Goal: Task Accomplishment & Management: Manage account settings

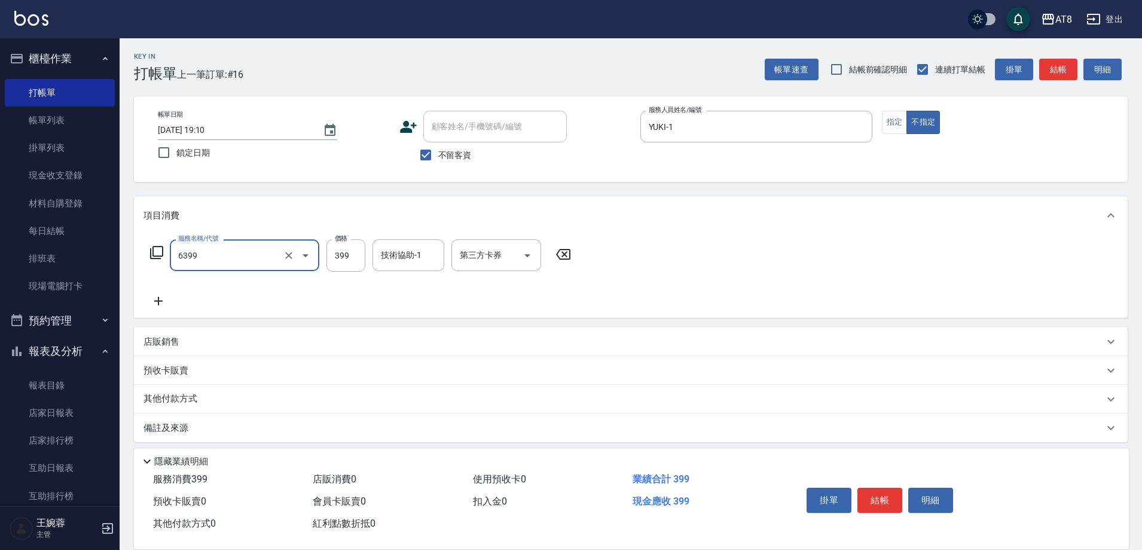
type input "SPA399(6399)"
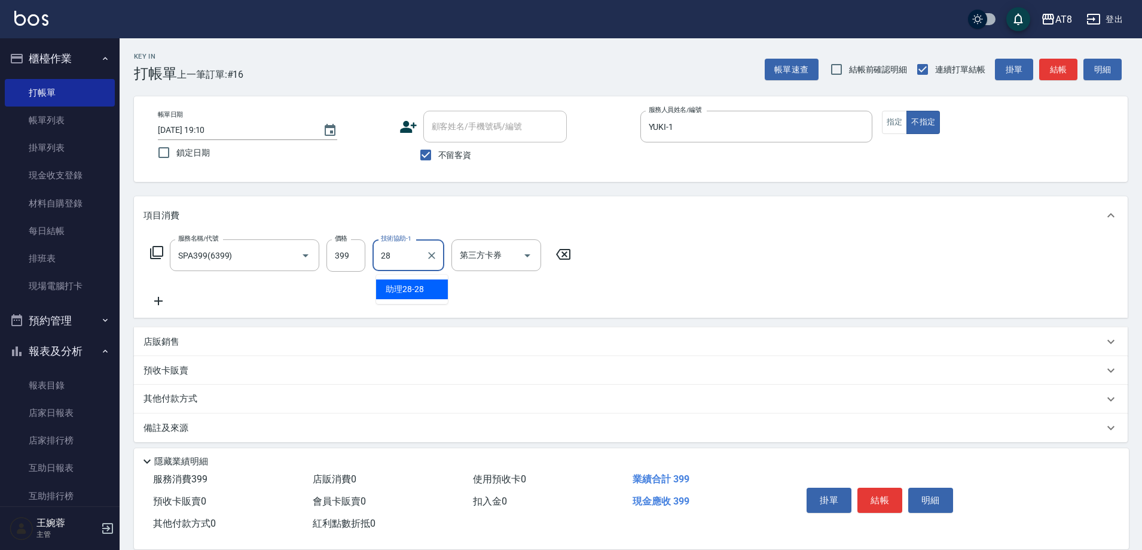
type input "助理28-28"
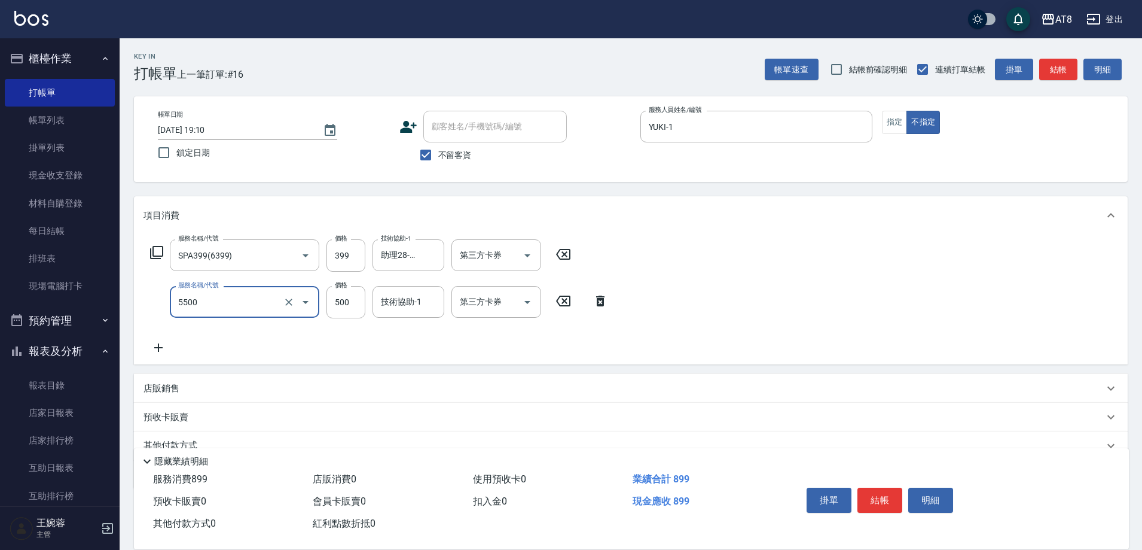
type input "還原酸護髮(5500)"
type input "800"
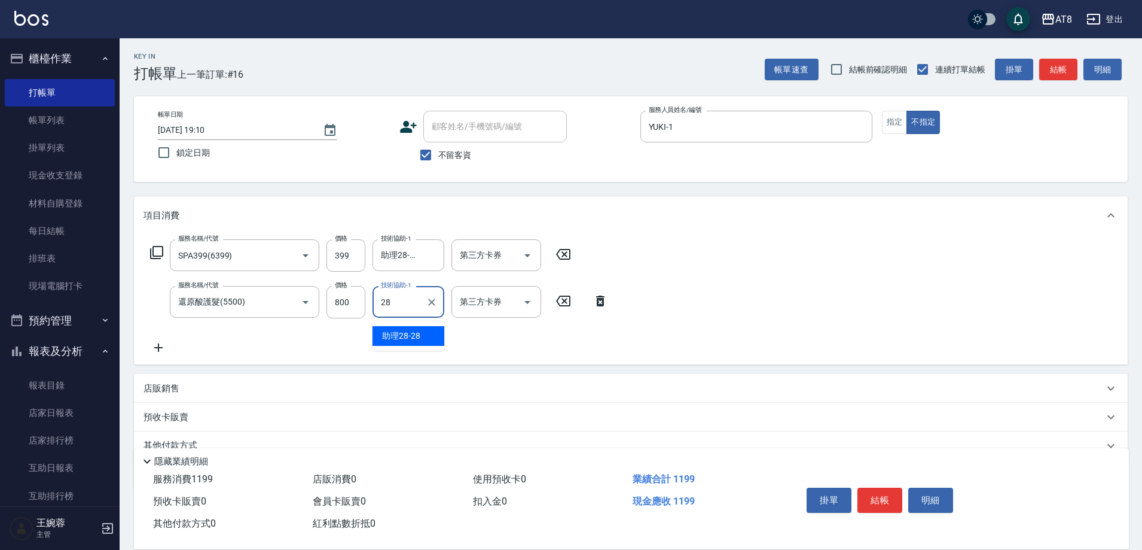
type input "助理28-28"
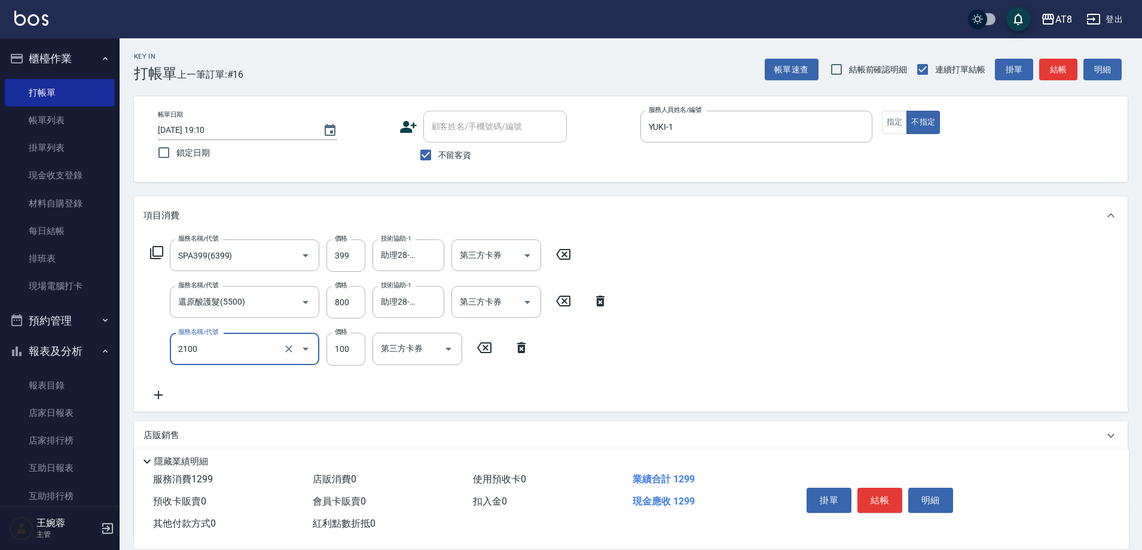
type input "剪髮(2100)"
click at [902, 487] on button "結帳" at bounding box center [880, 499] width 45 height 25
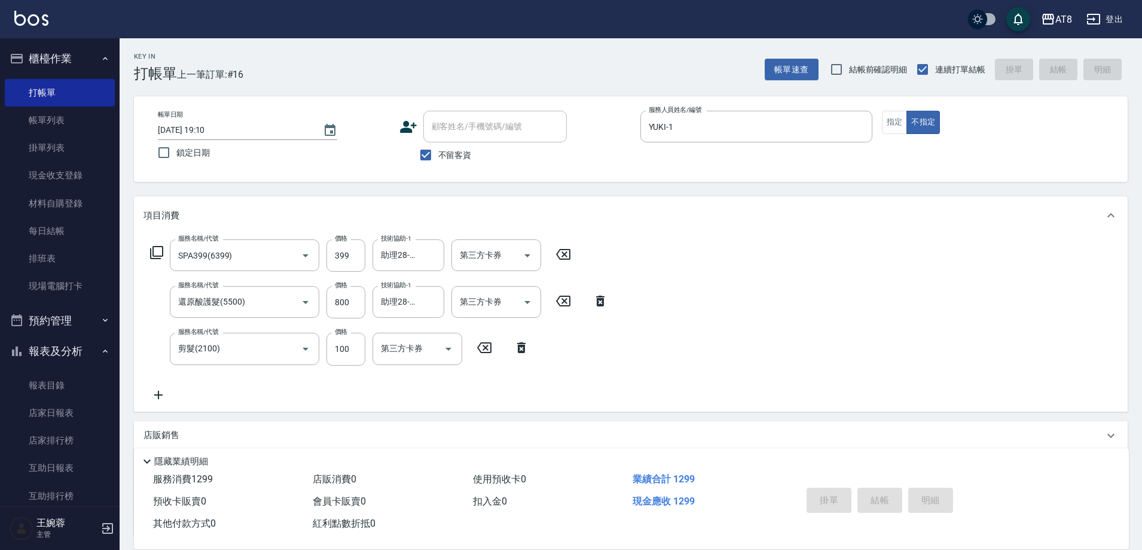
type input "[DATE] 19:51"
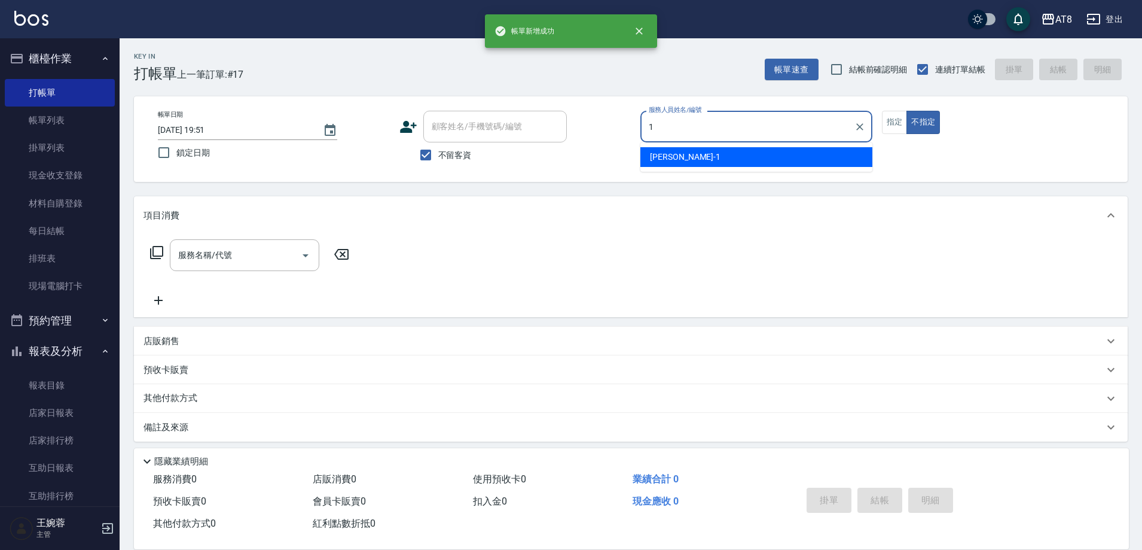
type input "YUKI-1"
type button "false"
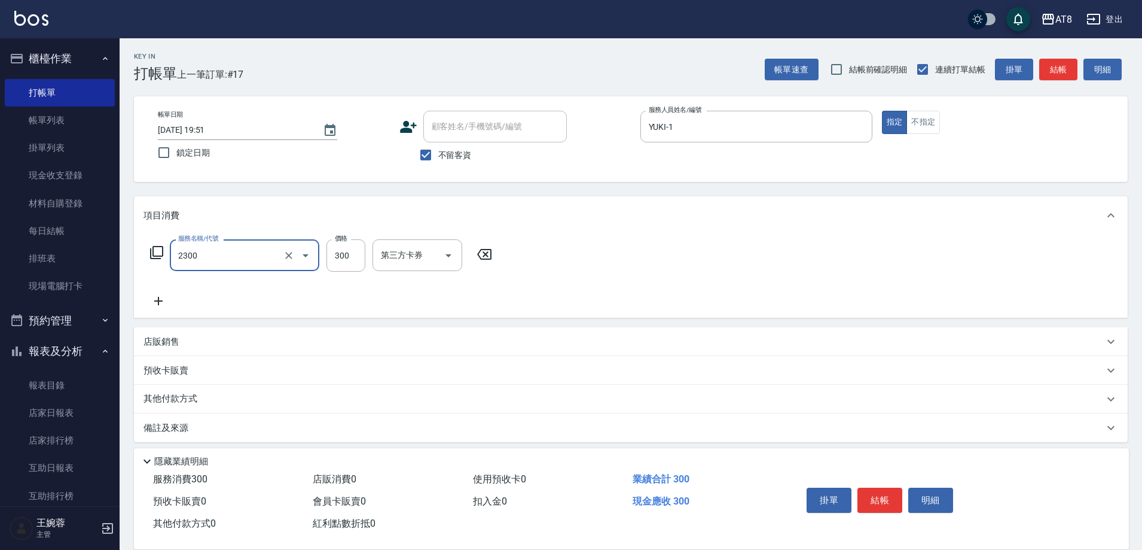
type input "入金洗剪300(2300)"
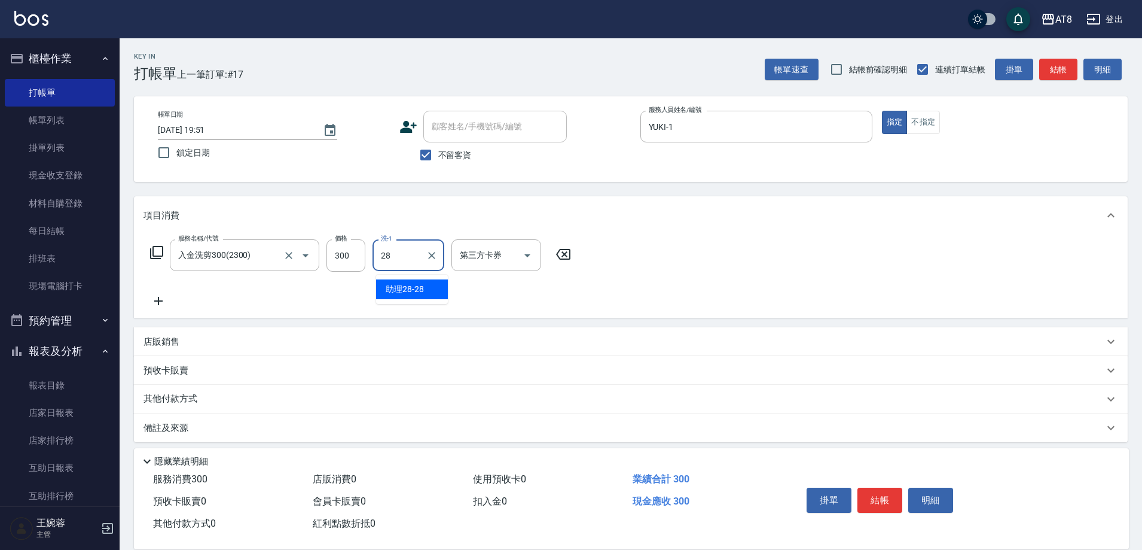
type input "助理28-28"
click at [892, 487] on button "結帳" at bounding box center [880, 499] width 45 height 25
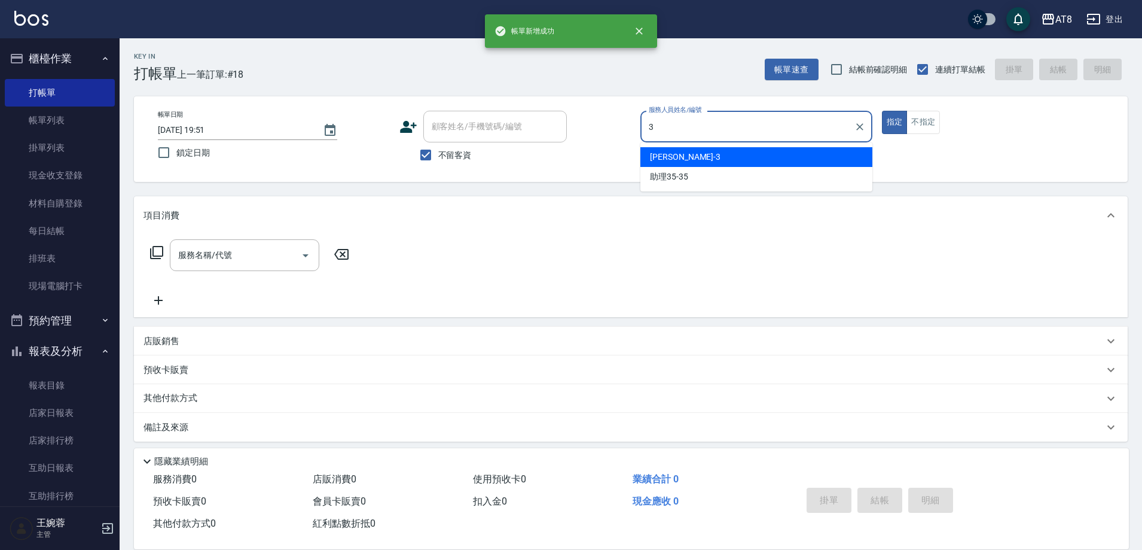
type input "[PERSON_NAME]-3"
type button "true"
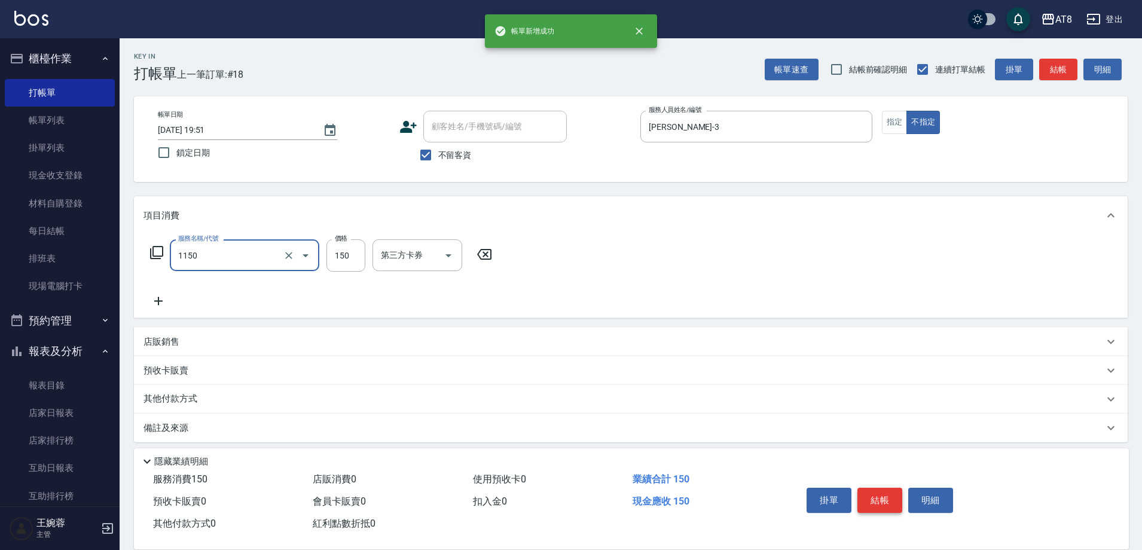
type input "洗髮(1150)"
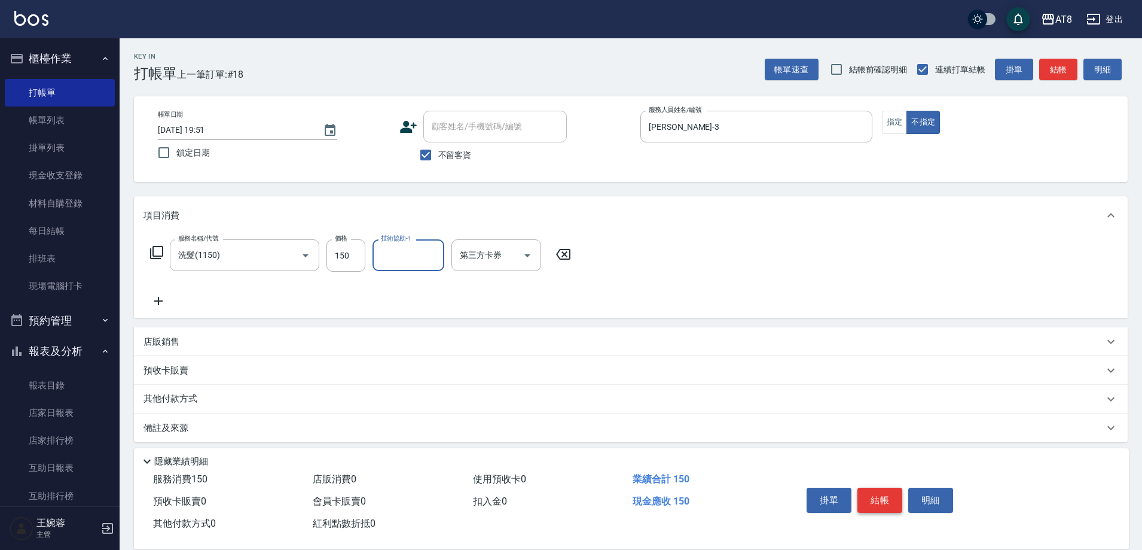
type input "2"
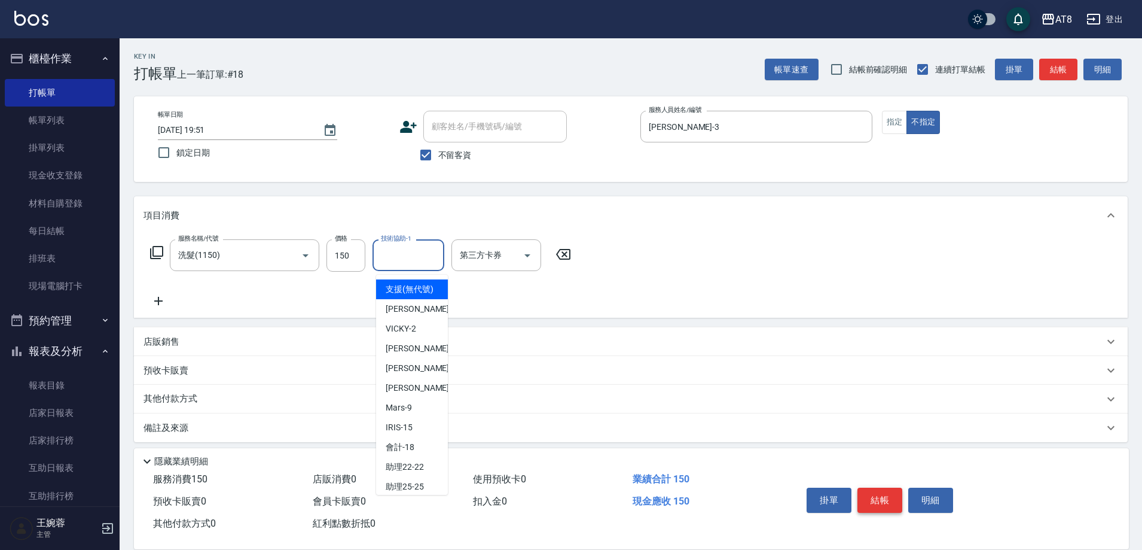
type input "支援(無代號)"
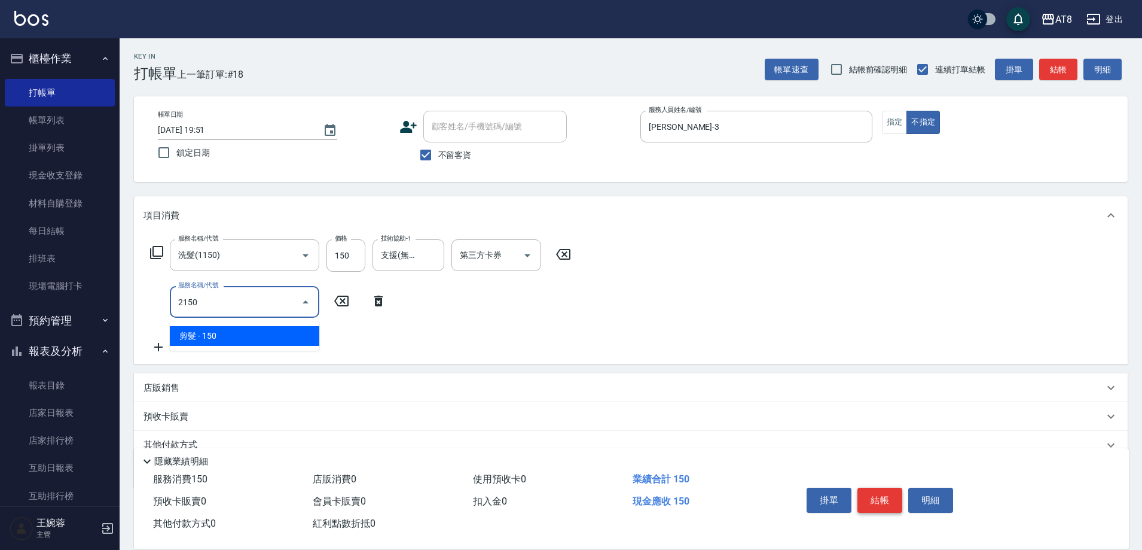
type input "剪髮(2150)"
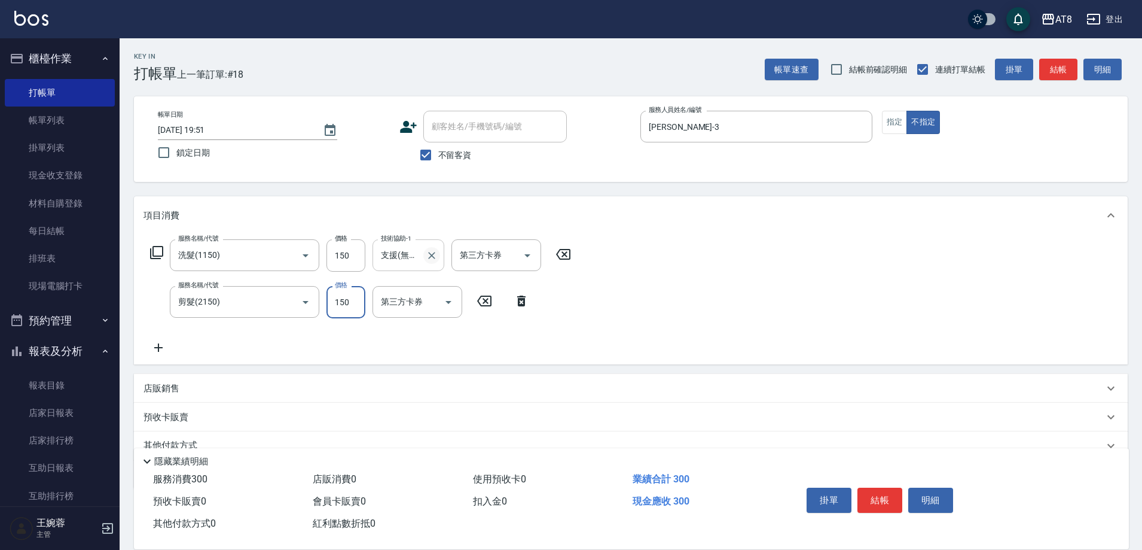
click at [429, 259] on icon "Clear" at bounding box center [432, 255] width 12 height 12
click at [704, 288] on div "服務名稱/代號 洗髮(1150) 服務名稱/代號 價格 150 價格 技術協助-1 技術協助-1 第三方卡券 第三方卡券 服務名稱/代號 剪髮(2150) 服…" at bounding box center [631, 299] width 994 height 130
click at [888, 487] on button "結帳" at bounding box center [880, 499] width 45 height 25
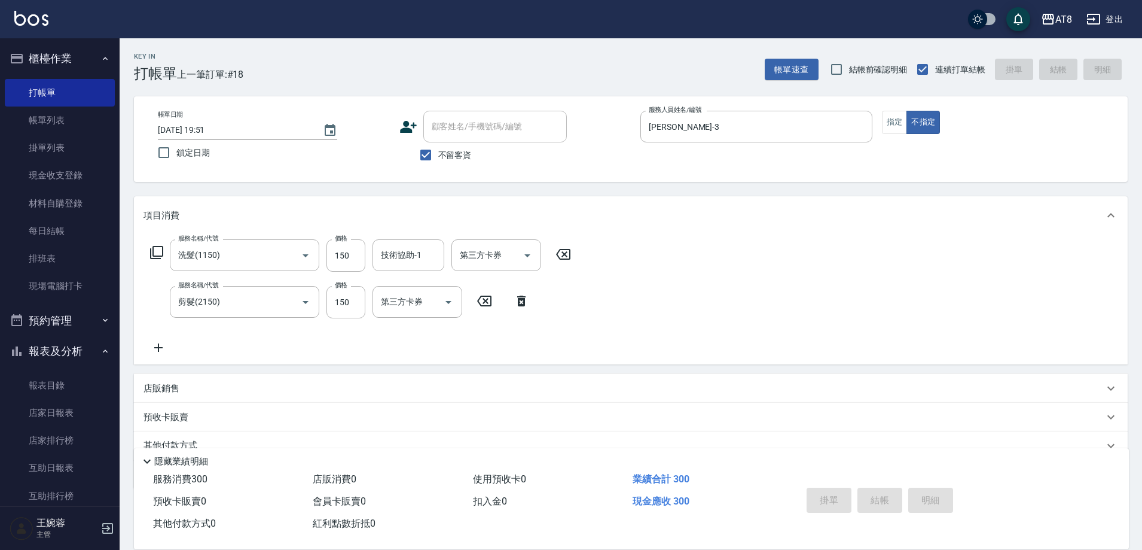
type input "[DATE] 19:52"
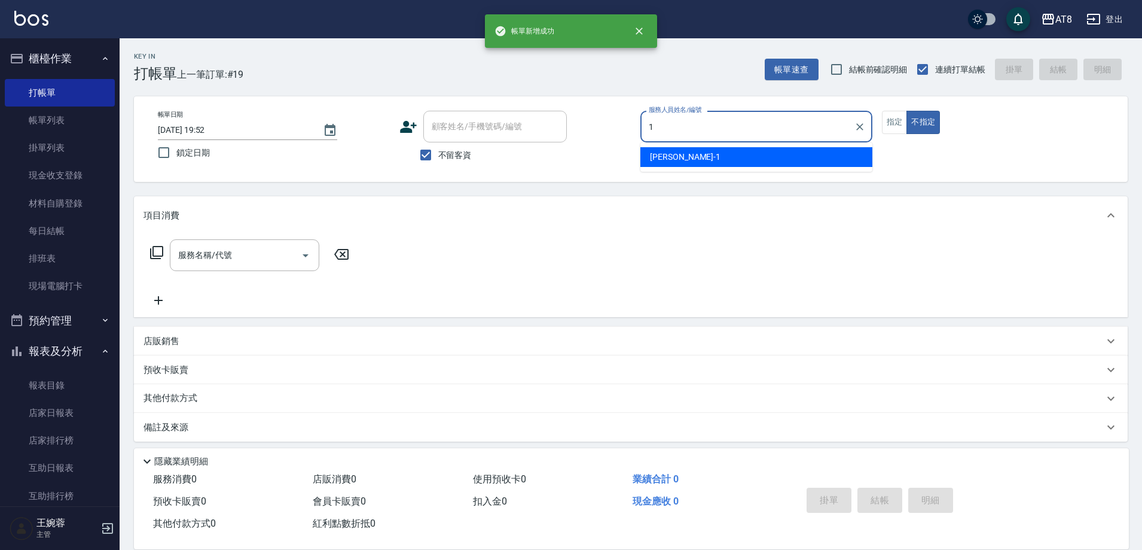
type input "YUKI-1"
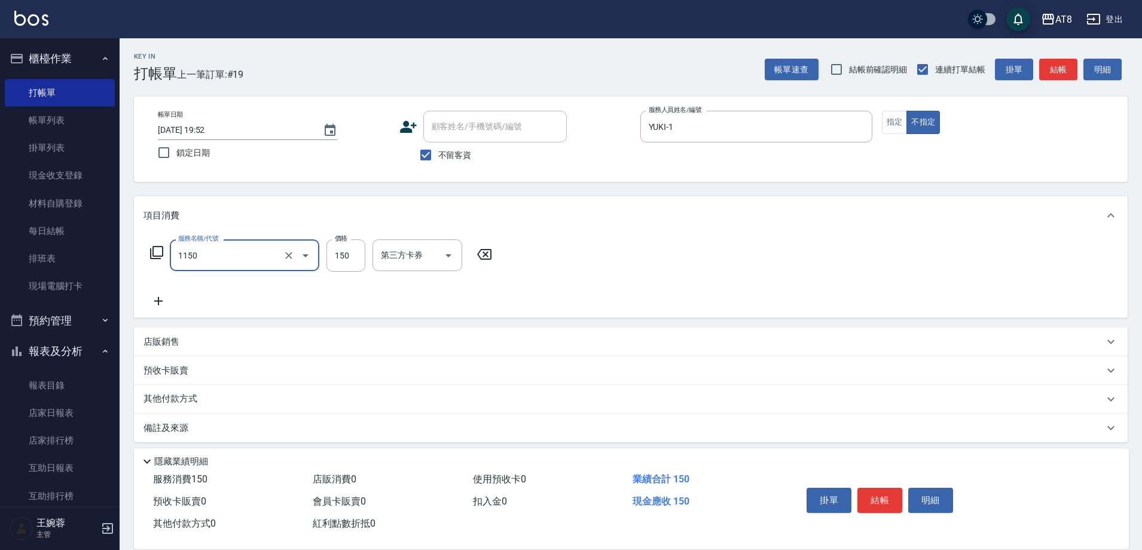
type input "洗髮(1150)"
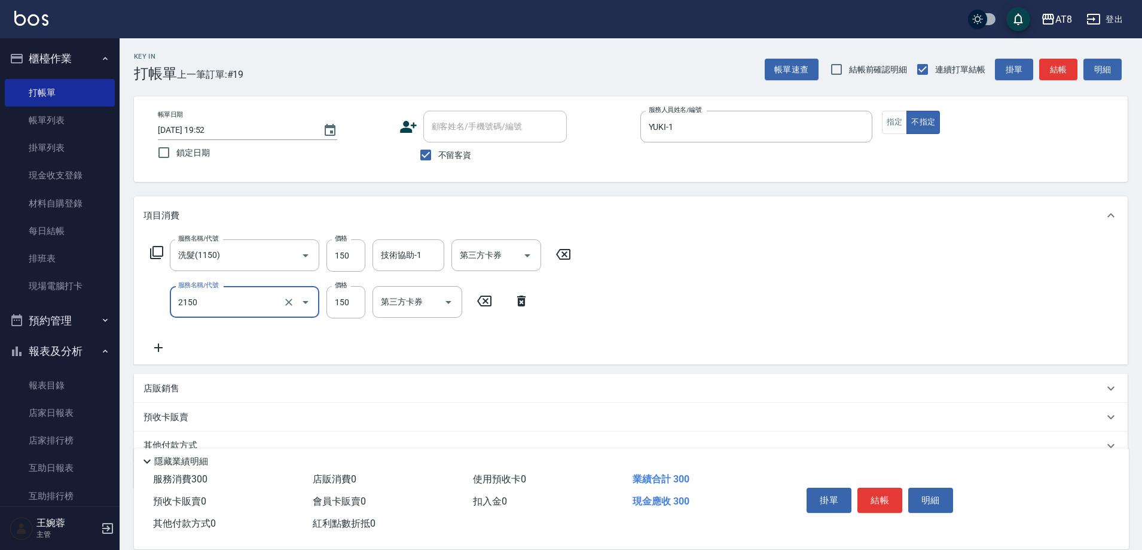
type input "剪髮(2150)"
click at [886, 487] on button "結帳" at bounding box center [880, 499] width 45 height 25
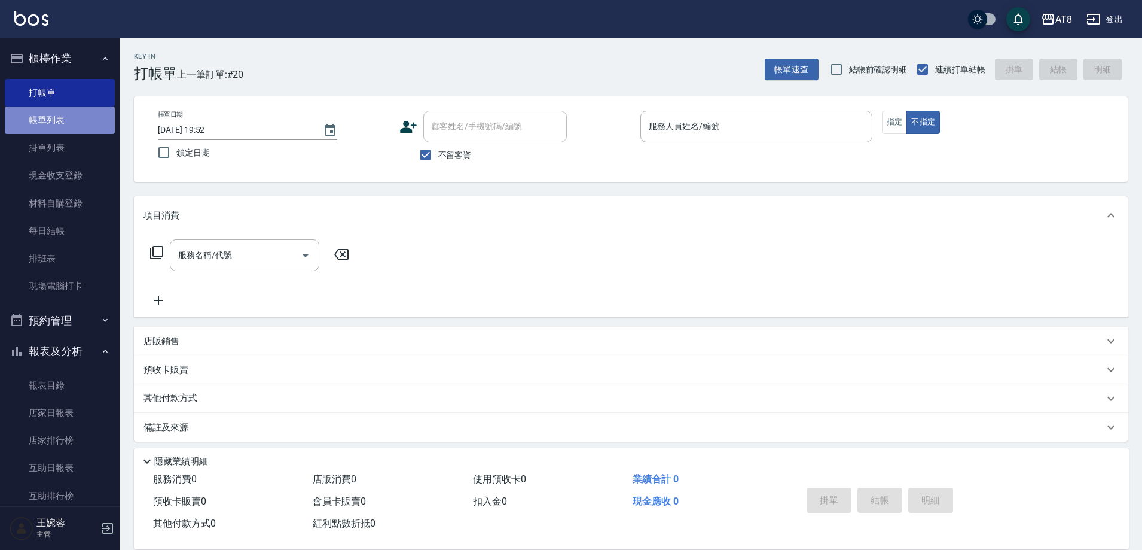
click at [89, 118] on link "帳單列表" at bounding box center [60, 120] width 110 height 28
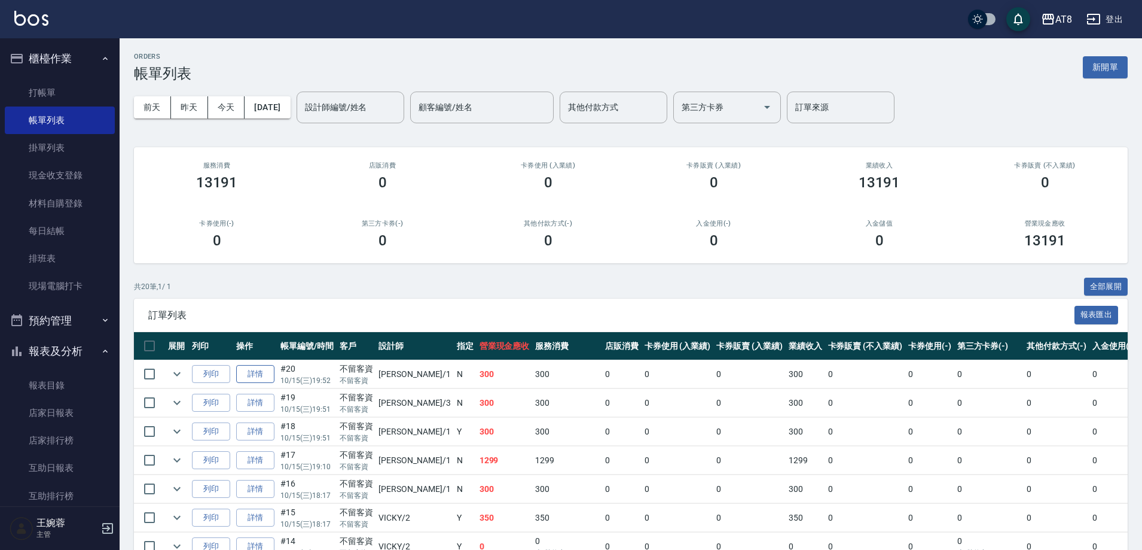
click at [252, 383] on link "詳情" at bounding box center [255, 374] width 38 height 19
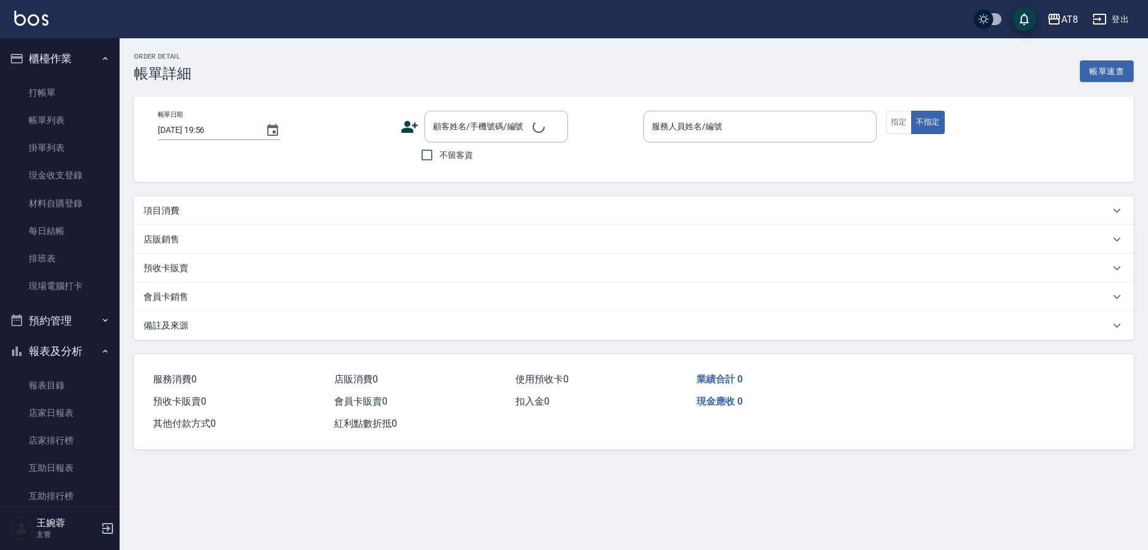
type input "[DATE] 19:52"
checkbox input "true"
type input "YUKI-1"
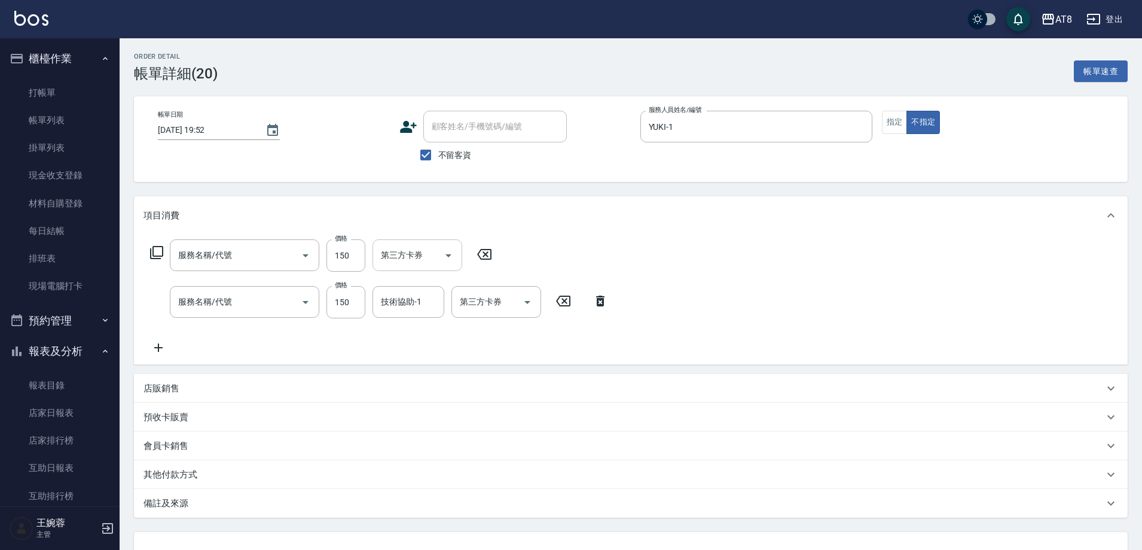
type input "剪髮(2150)"
type input "洗髮(1150)"
click at [405, 310] on input "技術協助-1" at bounding box center [408, 301] width 61 height 21
type input "助理28-28"
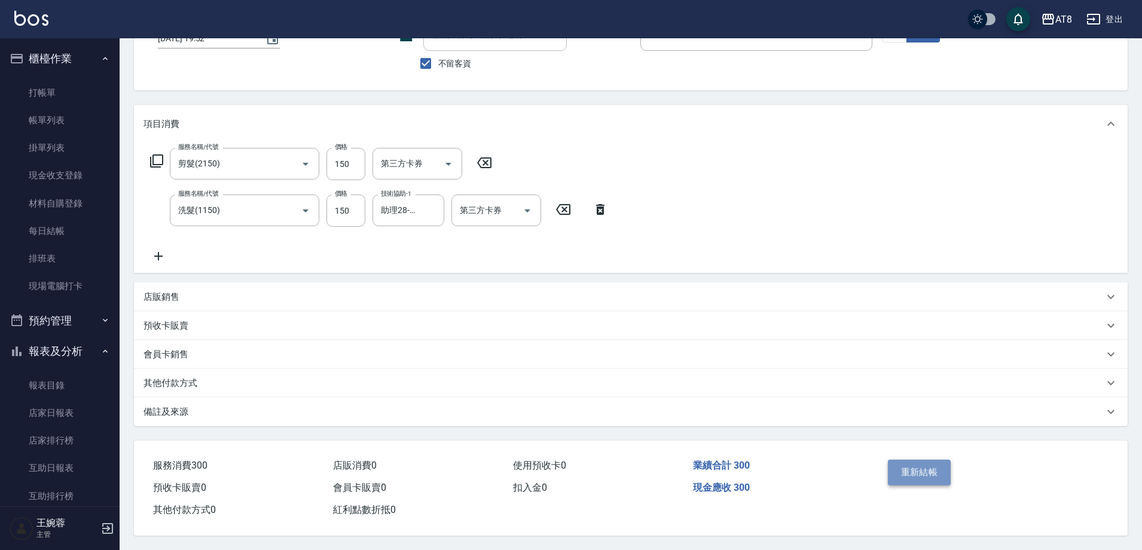
click at [905, 459] on button "重新結帳" at bounding box center [919, 471] width 63 height 25
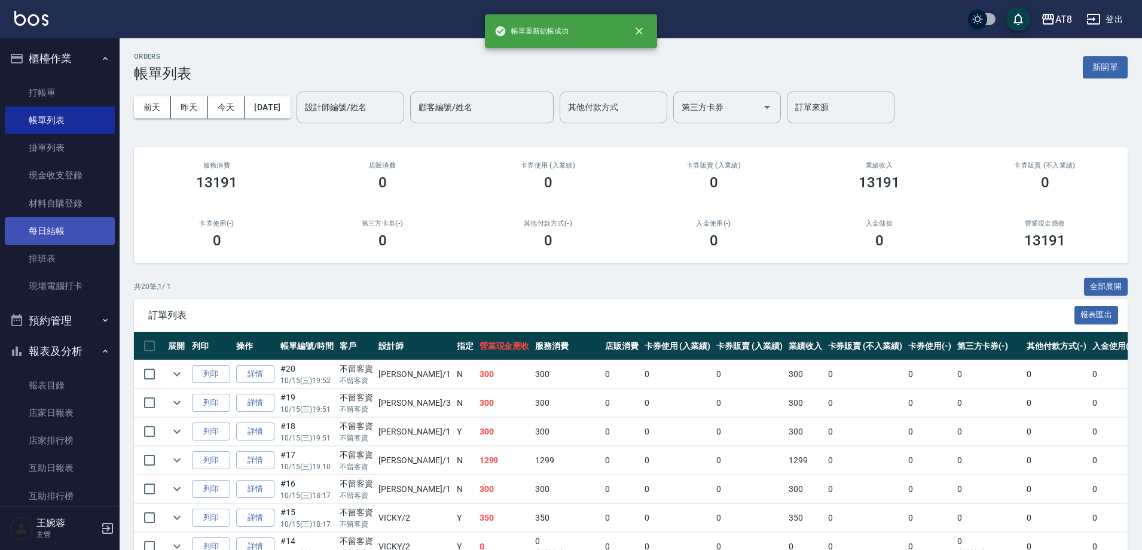
click at [56, 234] on link "每日結帳" at bounding box center [60, 231] width 110 height 28
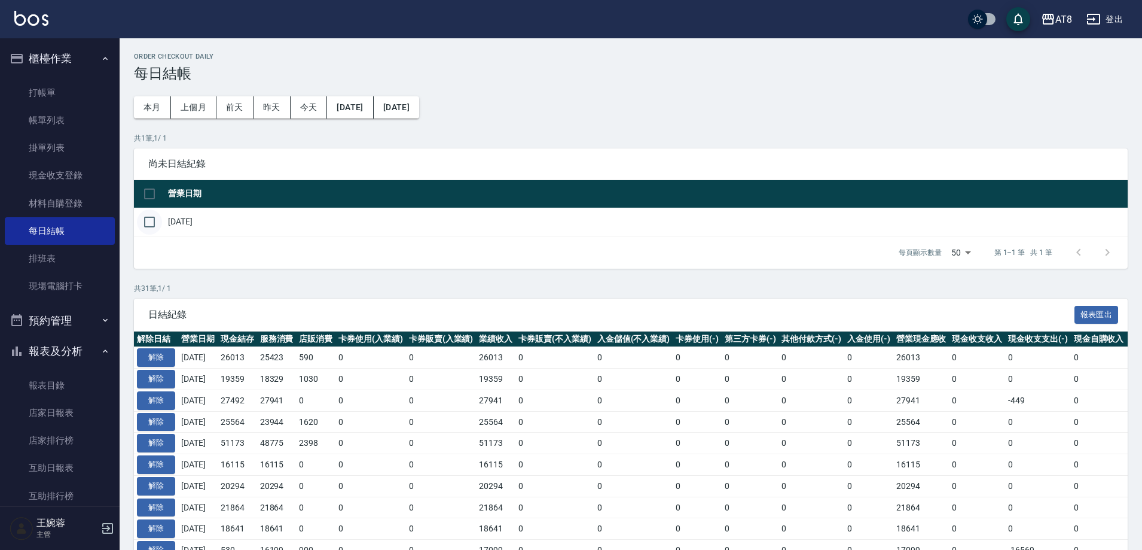
click at [148, 225] on input "checkbox" at bounding box center [149, 221] width 25 height 25
checkbox input "true"
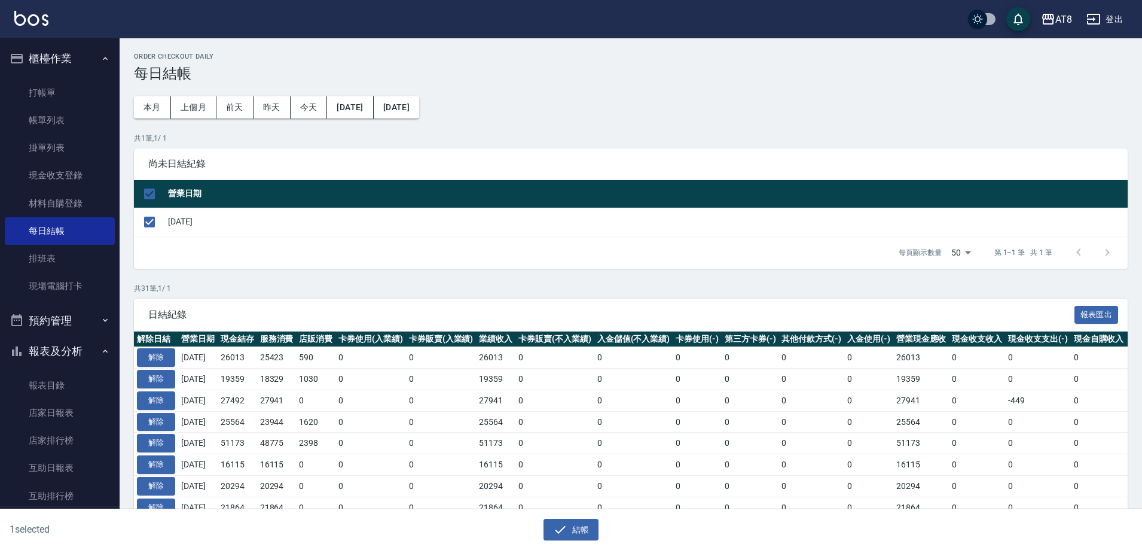
click at [373, 236] on td "[DATE]" at bounding box center [646, 222] width 963 height 28
drag, startPoint x: 150, startPoint y: 231, endPoint x: 108, endPoint y: 183, distance: 64.0
click at [150, 229] on input "checkbox" at bounding box center [149, 221] width 25 height 25
checkbox input "false"
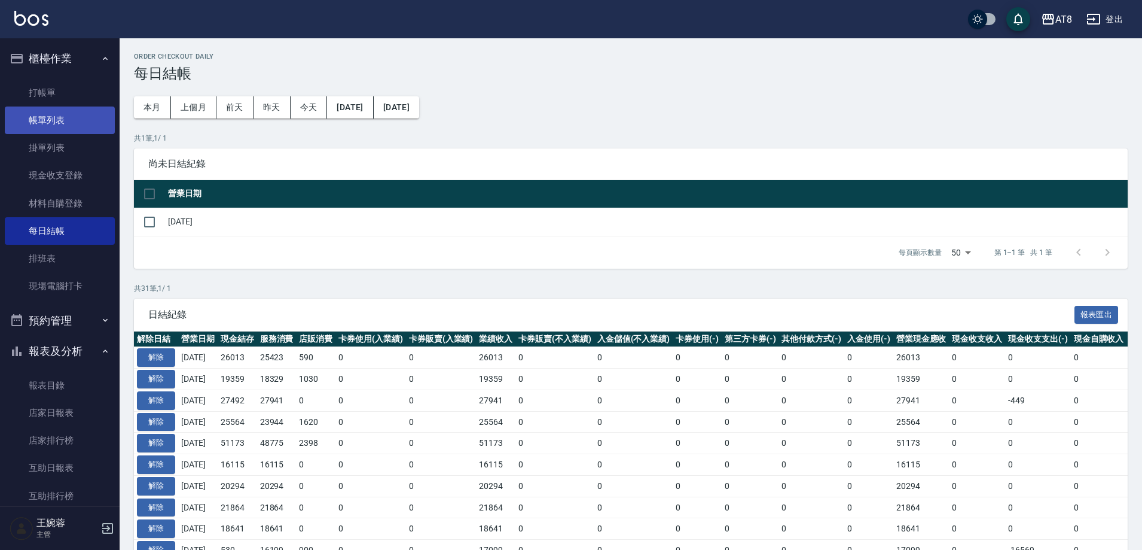
click at [71, 115] on link "帳單列表" at bounding box center [60, 120] width 110 height 28
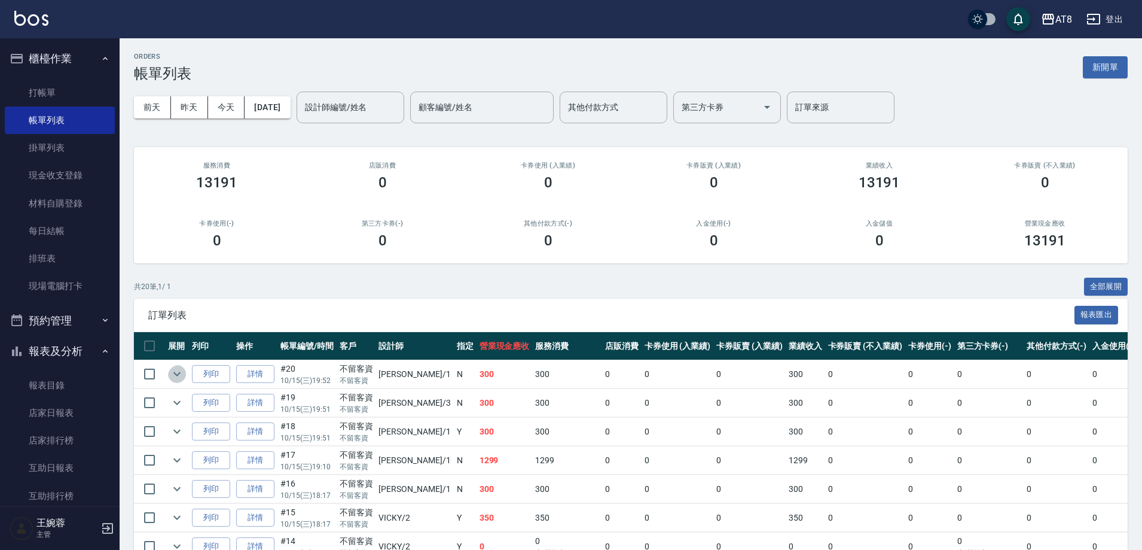
click at [180, 376] on button "expand row" at bounding box center [177, 374] width 18 height 18
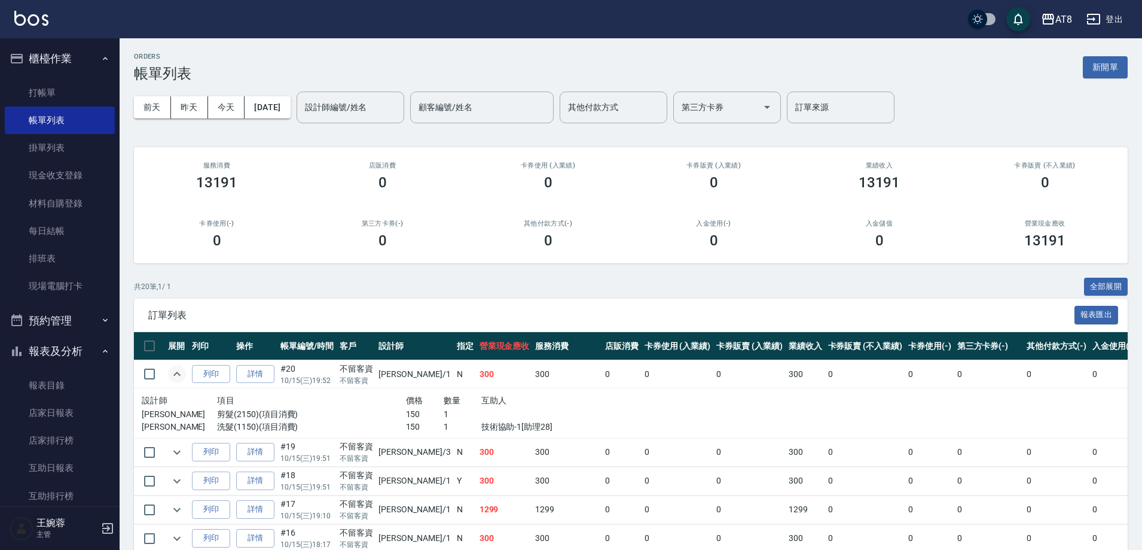
click at [180, 376] on button "expand row" at bounding box center [177, 374] width 18 height 18
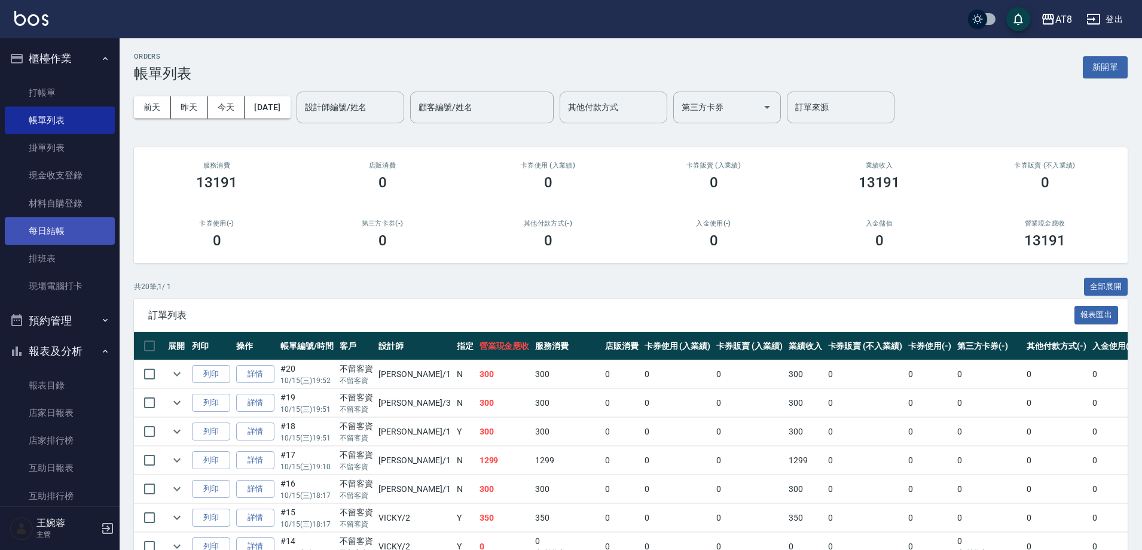
click at [67, 233] on link "每日結帳" at bounding box center [60, 231] width 110 height 28
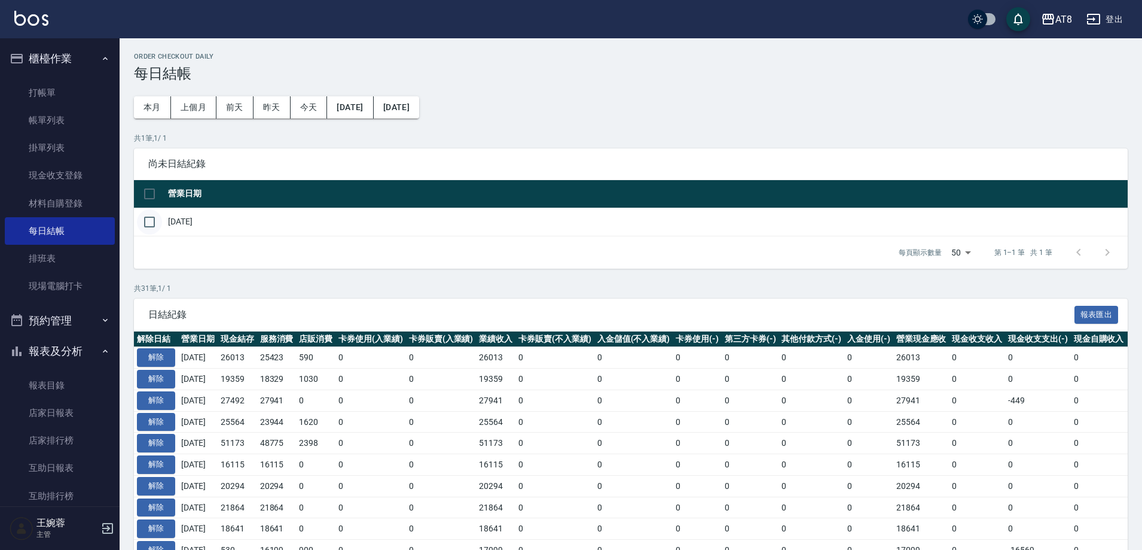
click at [148, 233] on input "checkbox" at bounding box center [149, 221] width 25 height 25
checkbox input "true"
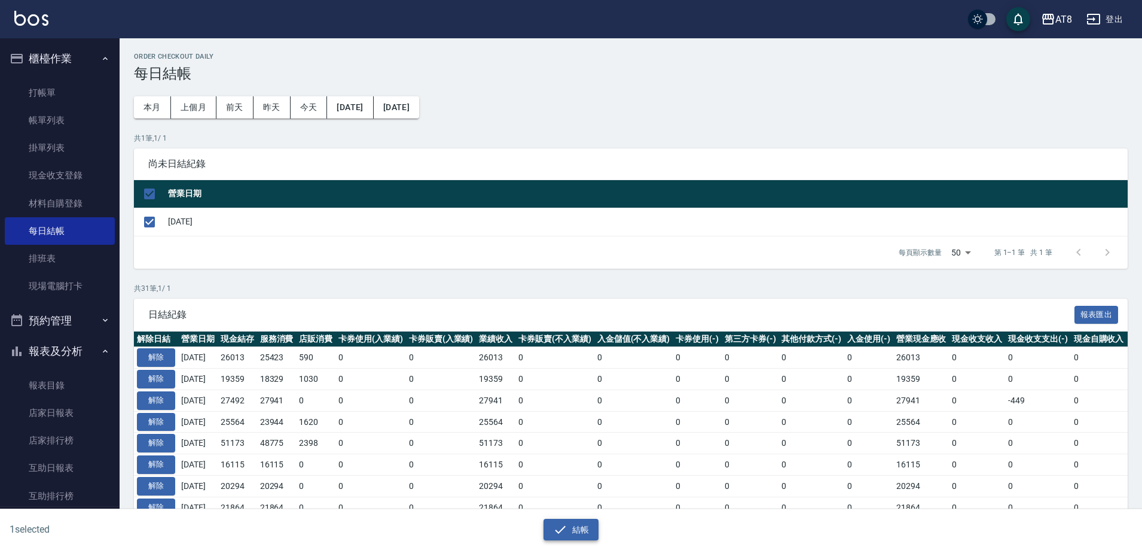
click at [585, 521] on button "結帳" at bounding box center [572, 530] width 56 height 22
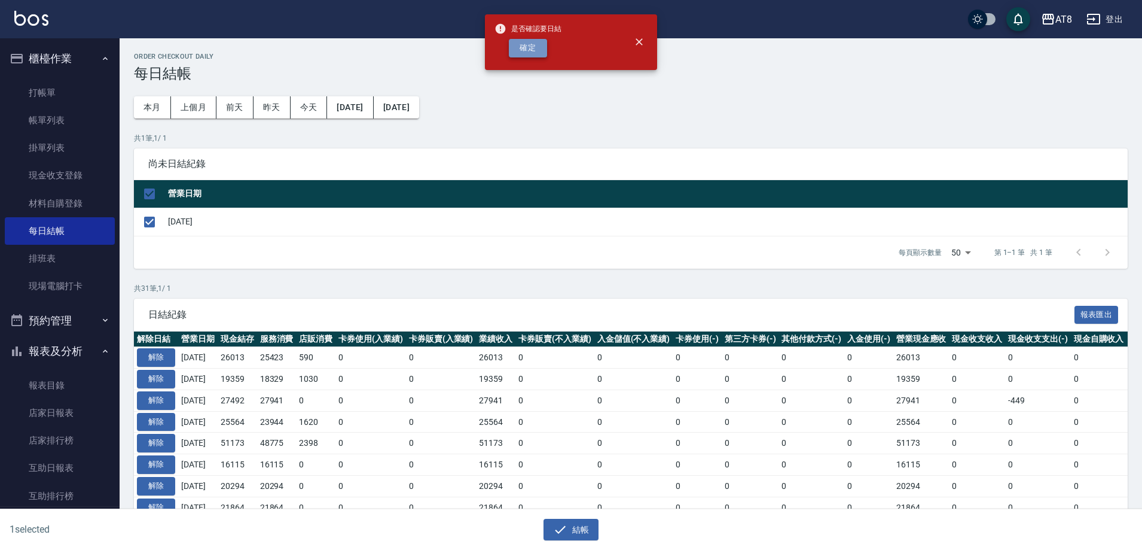
click at [515, 51] on button "確定" at bounding box center [528, 48] width 38 height 19
checkbox input "false"
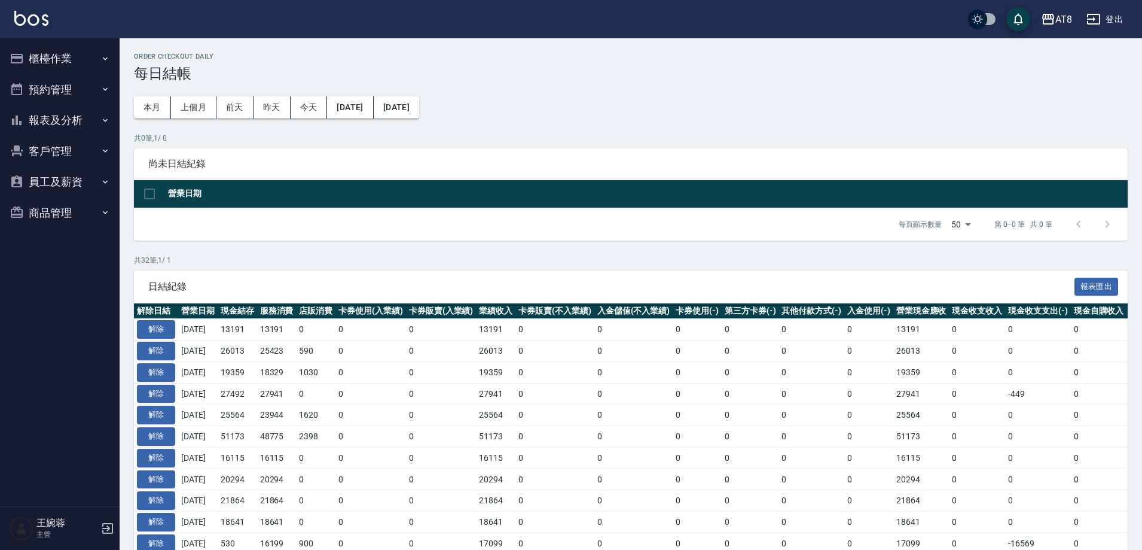
click at [78, 42] on ul "櫃檯作業 打帳單 帳單列表 掛單列表 現金收支登錄 材料自購登錄 每日結帳 排班表 現場電腦打卡 預約管理 預約管理 單日預約紀錄 單週預約紀錄 報表及分析 …" at bounding box center [60, 135] width 110 height 194
click at [64, 106] on button "報表及分析" at bounding box center [60, 120] width 110 height 31
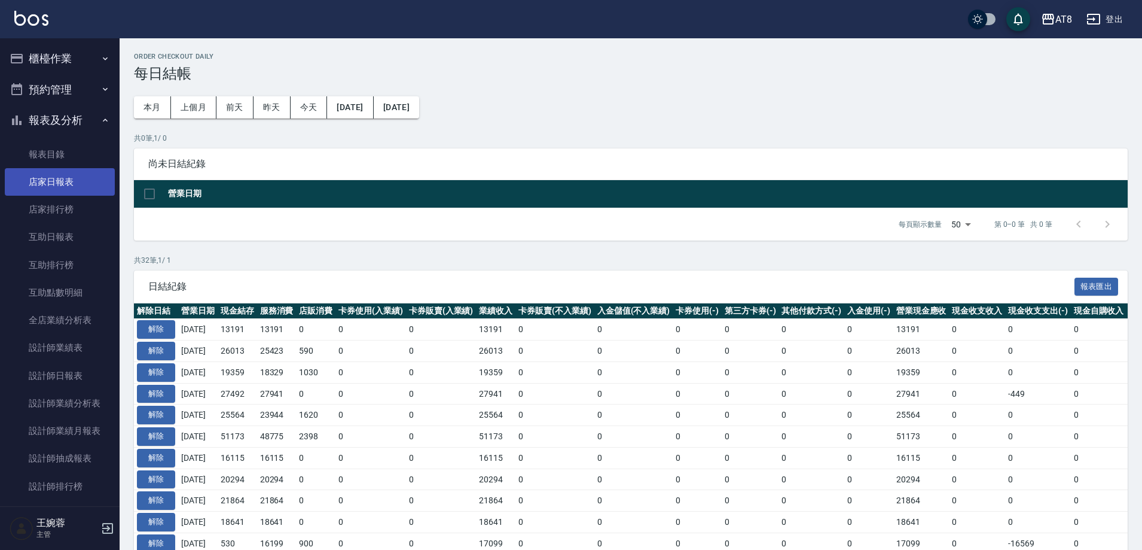
click at [69, 182] on link "店家日報表" at bounding box center [60, 182] width 110 height 28
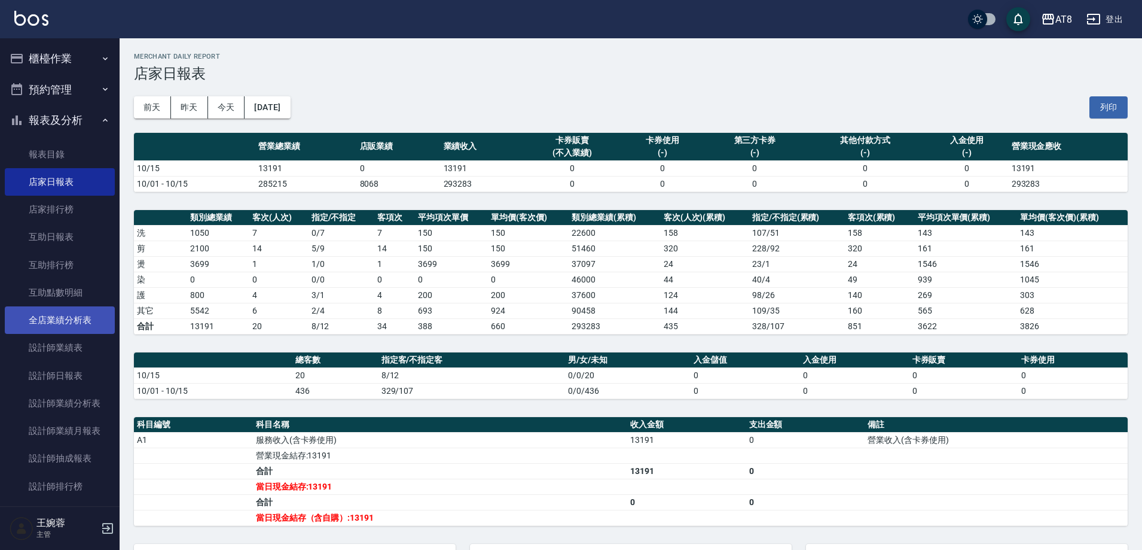
click at [65, 317] on link "全店業績分析表" at bounding box center [60, 320] width 110 height 28
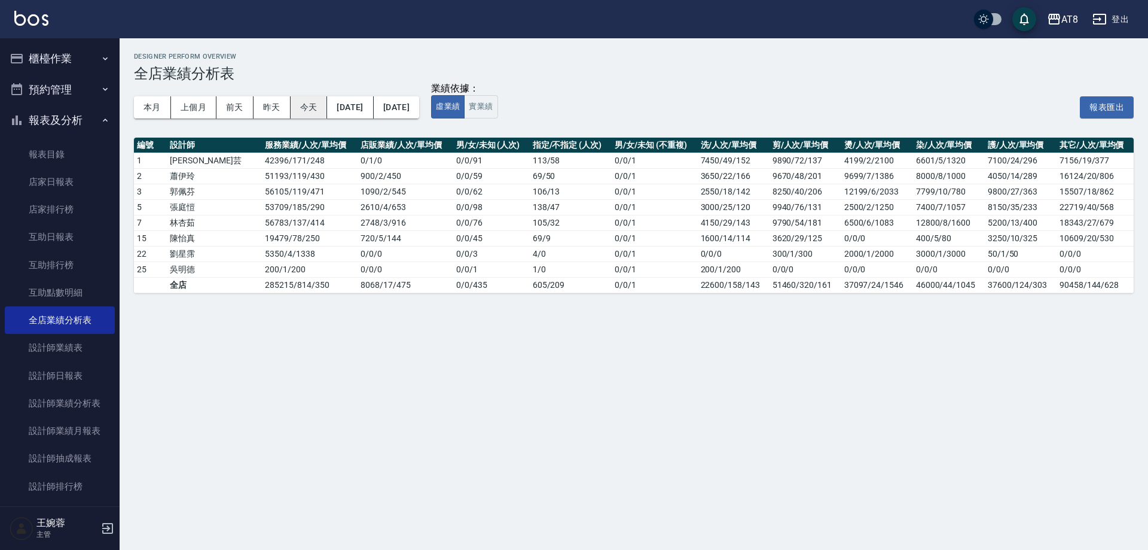
click at [321, 109] on button "今天" at bounding box center [309, 107] width 37 height 22
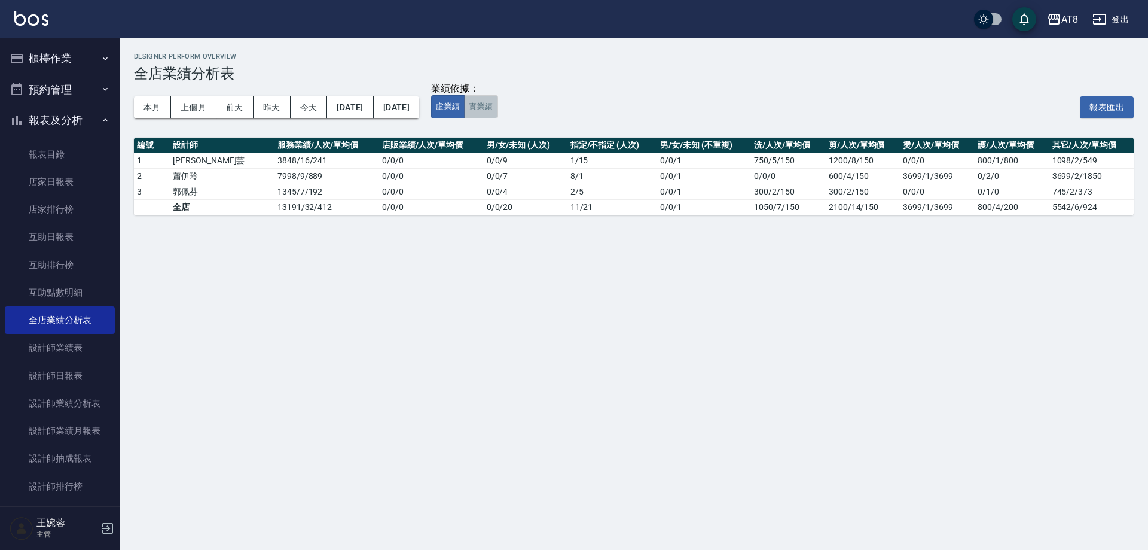
click at [498, 106] on button "實業績" at bounding box center [480, 106] width 33 height 23
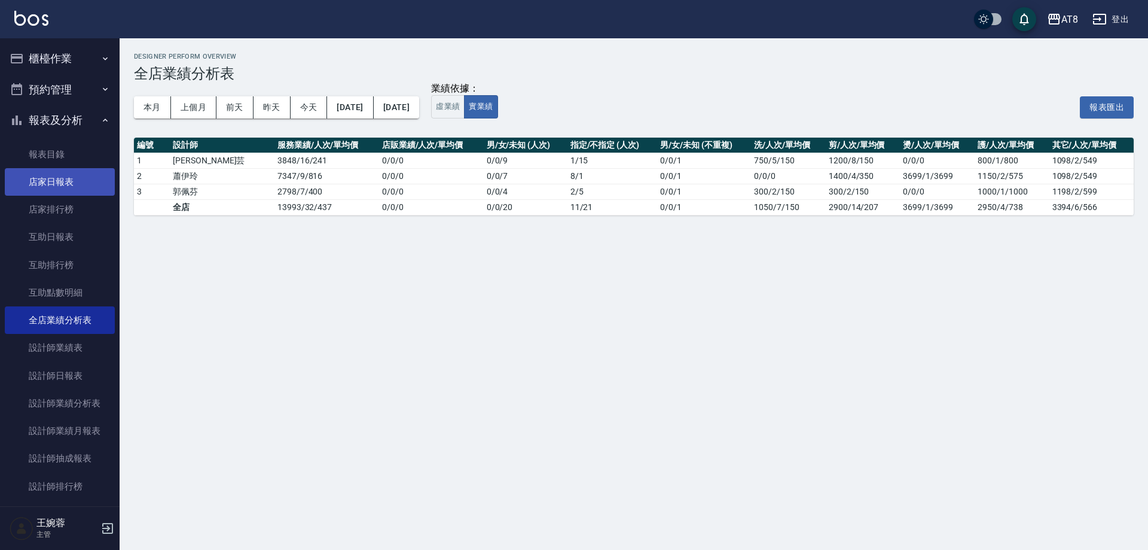
click at [53, 188] on link "店家日報表" at bounding box center [60, 182] width 110 height 28
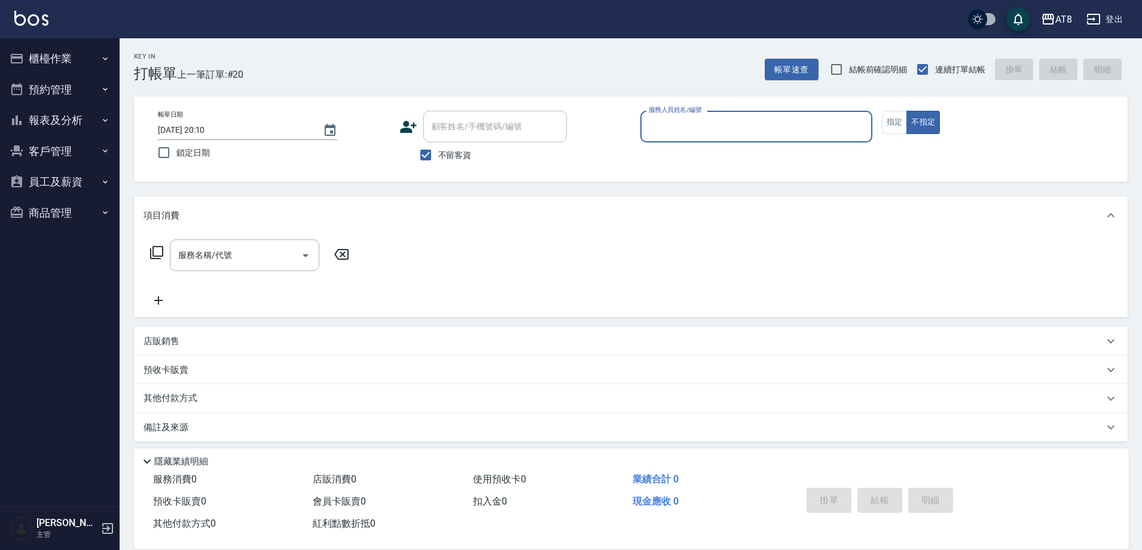
click at [75, 115] on button "報表及分析" at bounding box center [60, 120] width 110 height 31
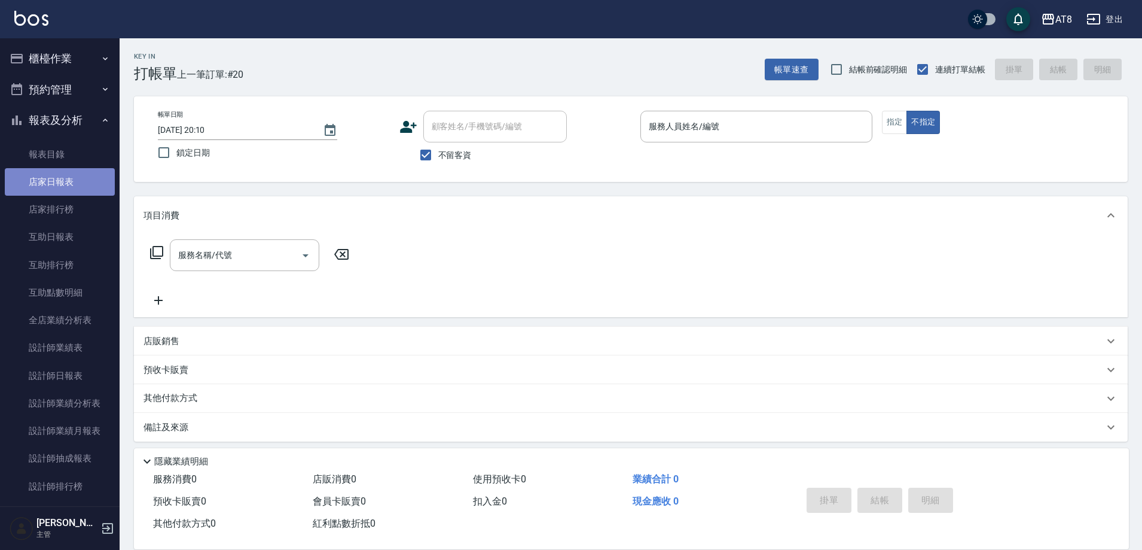
click at [72, 182] on link "店家日報表" at bounding box center [60, 182] width 110 height 28
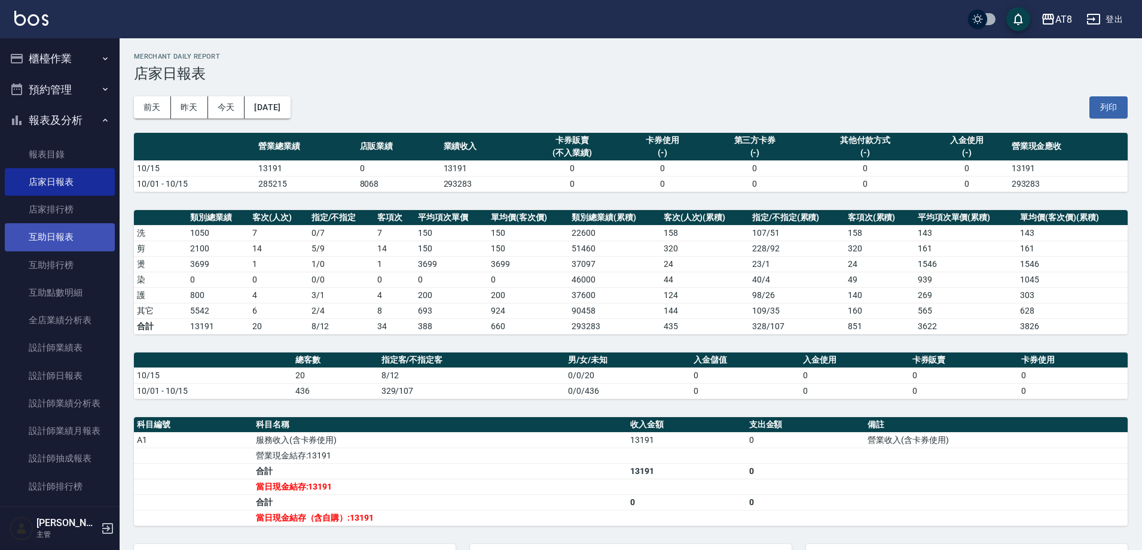
click at [60, 242] on link "互助日報表" at bounding box center [60, 237] width 110 height 28
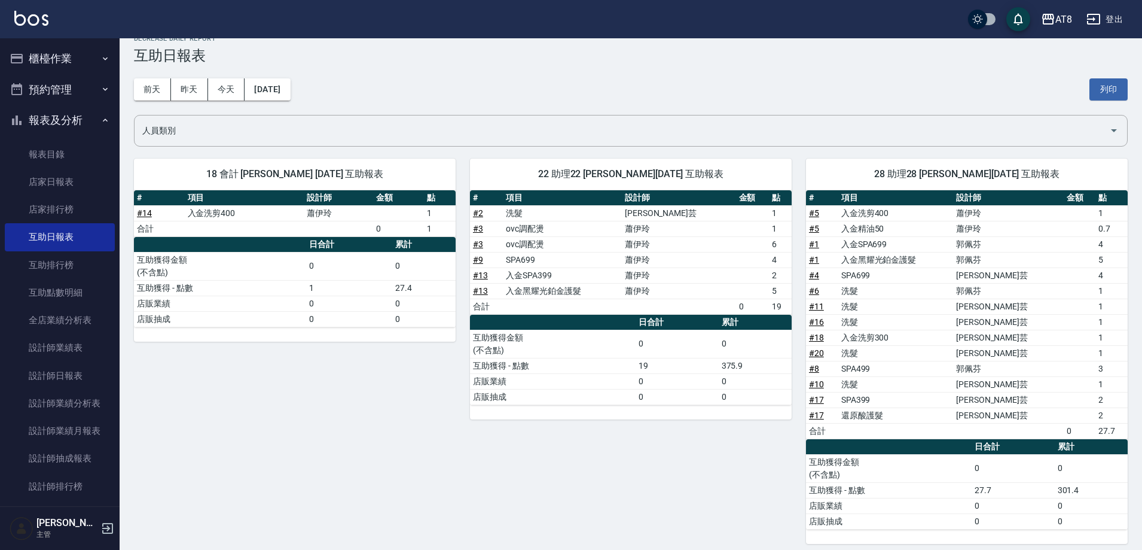
scroll to position [26, 0]
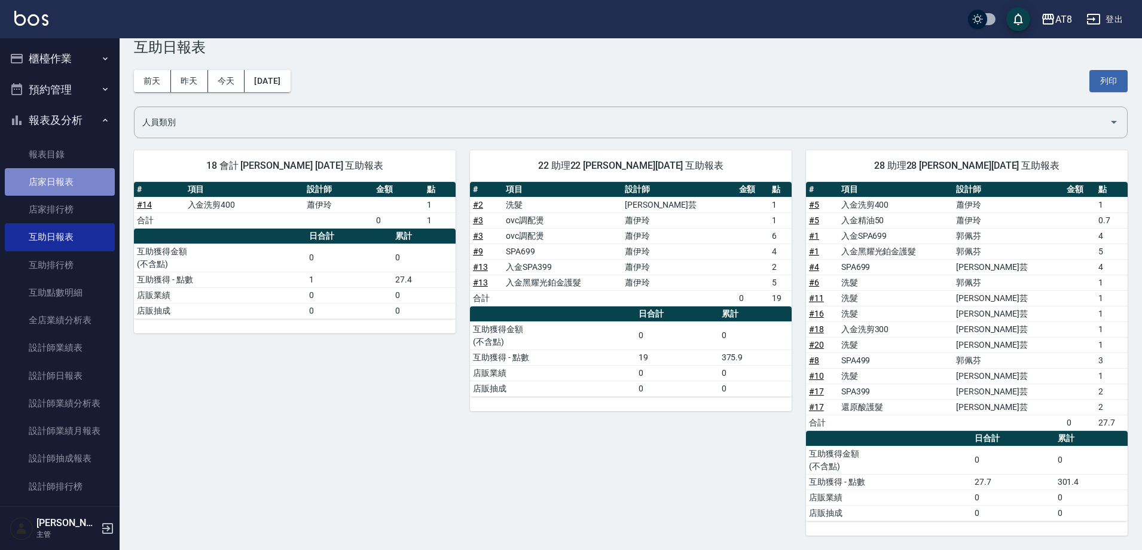
click at [78, 181] on link "店家日報表" at bounding box center [60, 182] width 110 height 28
